Goal: Task Accomplishment & Management: Manage account settings

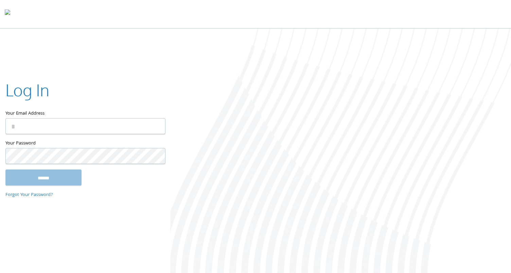
type input "**********"
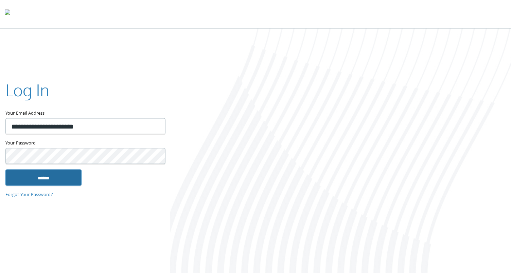
click at [47, 178] on input "******" at bounding box center [43, 178] width 76 height 16
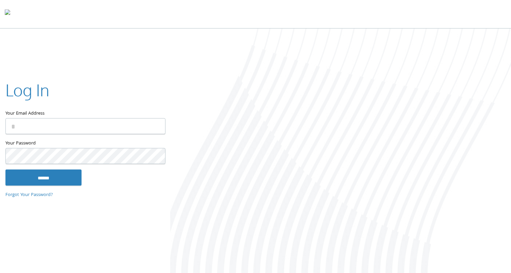
type input "**********"
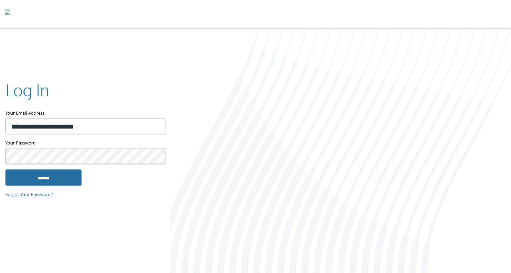
click at [65, 178] on input "******" at bounding box center [43, 178] width 76 height 16
